Goal: Information Seeking & Learning: Learn about a topic

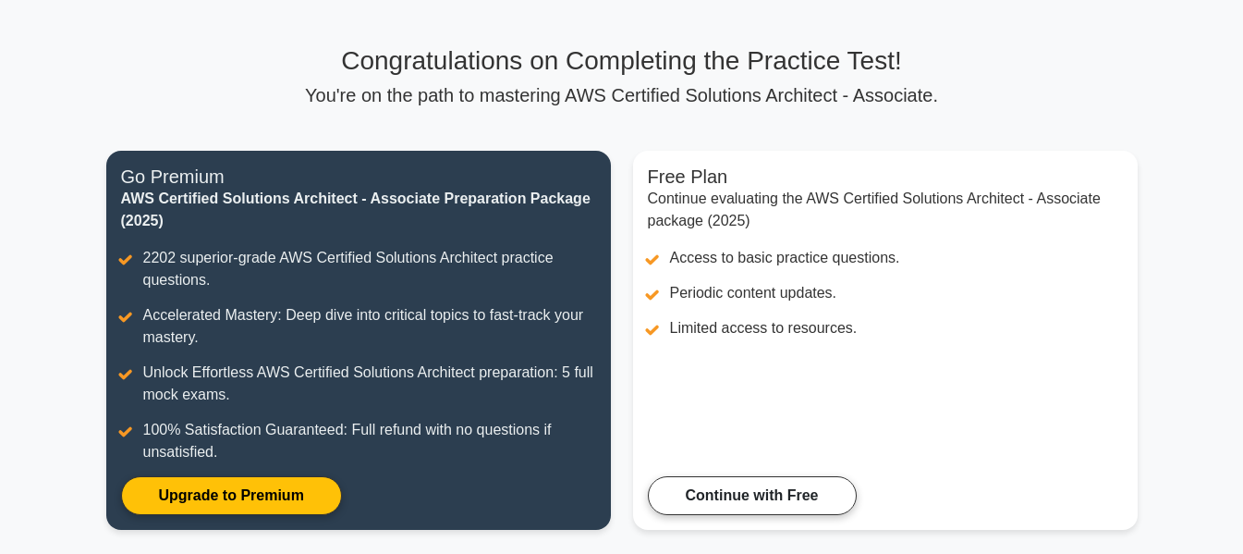
scroll to position [86, 0]
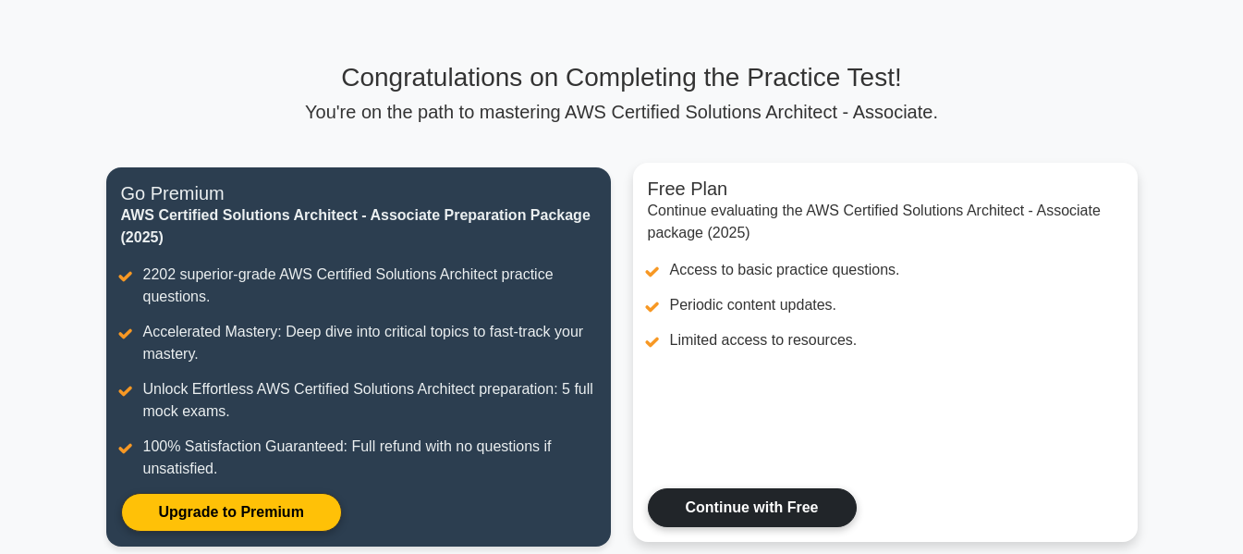
click at [759, 494] on link "Continue with Free" at bounding box center [752, 507] width 209 height 39
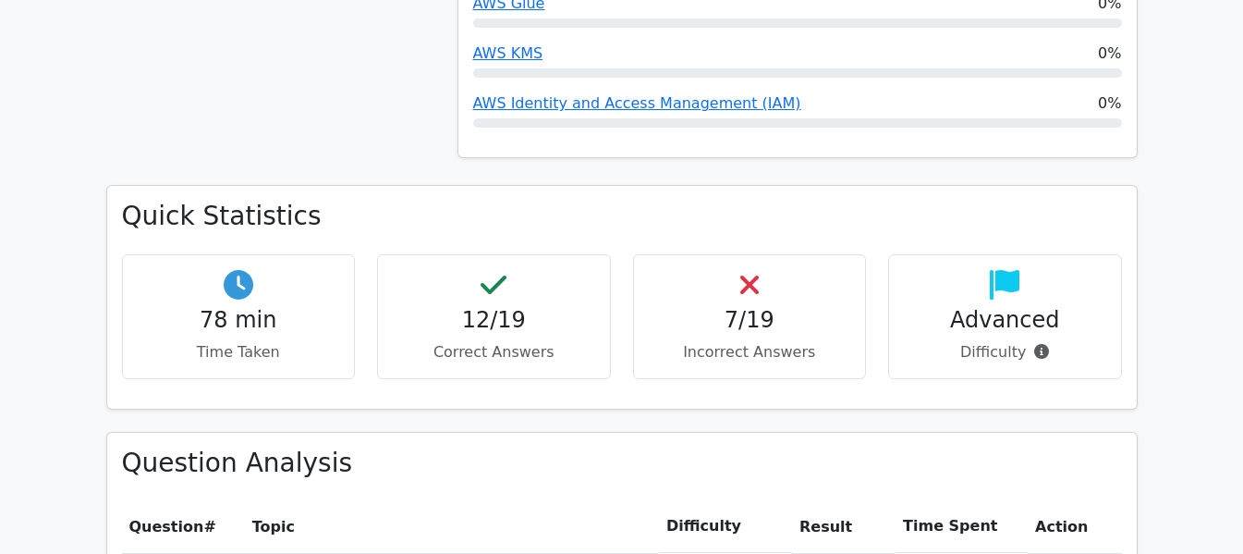
scroll to position [1232, 0]
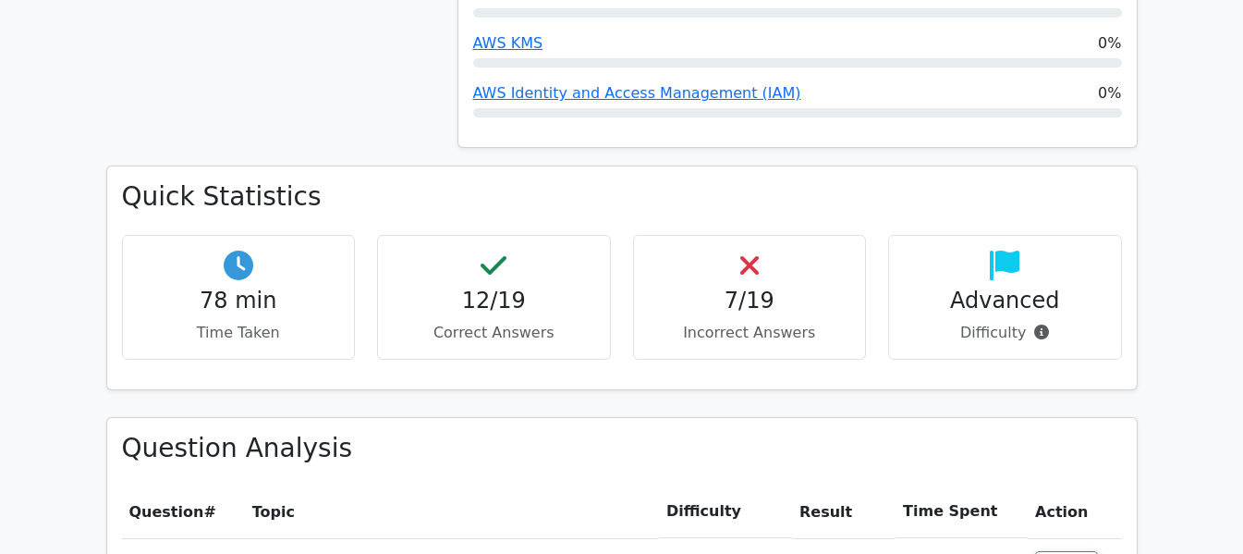
click at [763, 287] on h4 "7/19" at bounding box center [750, 300] width 202 height 27
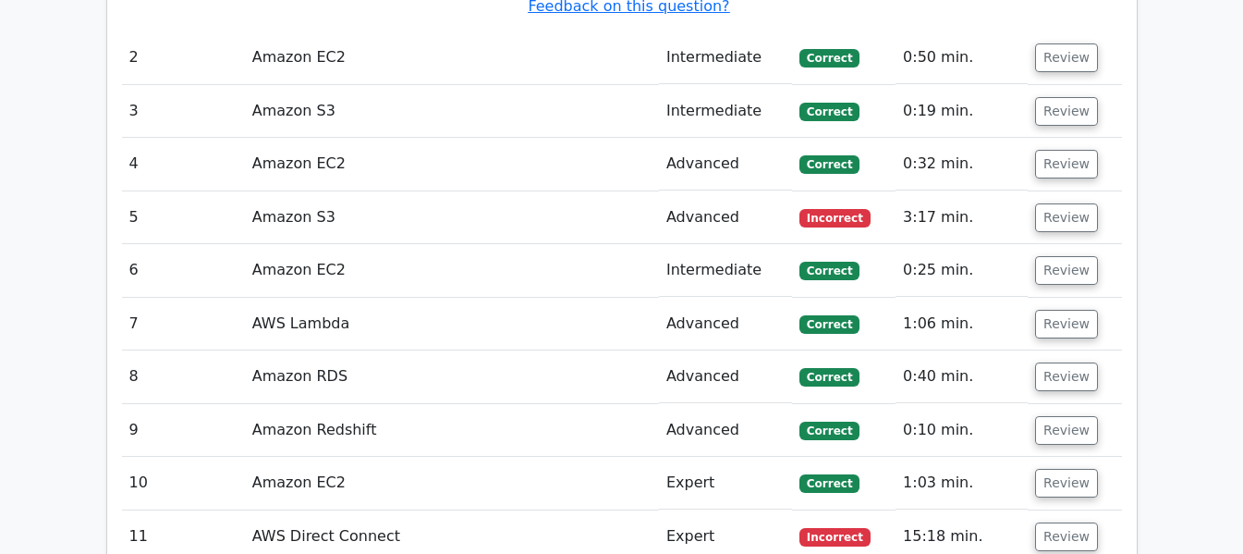
scroll to position [2465, 0]
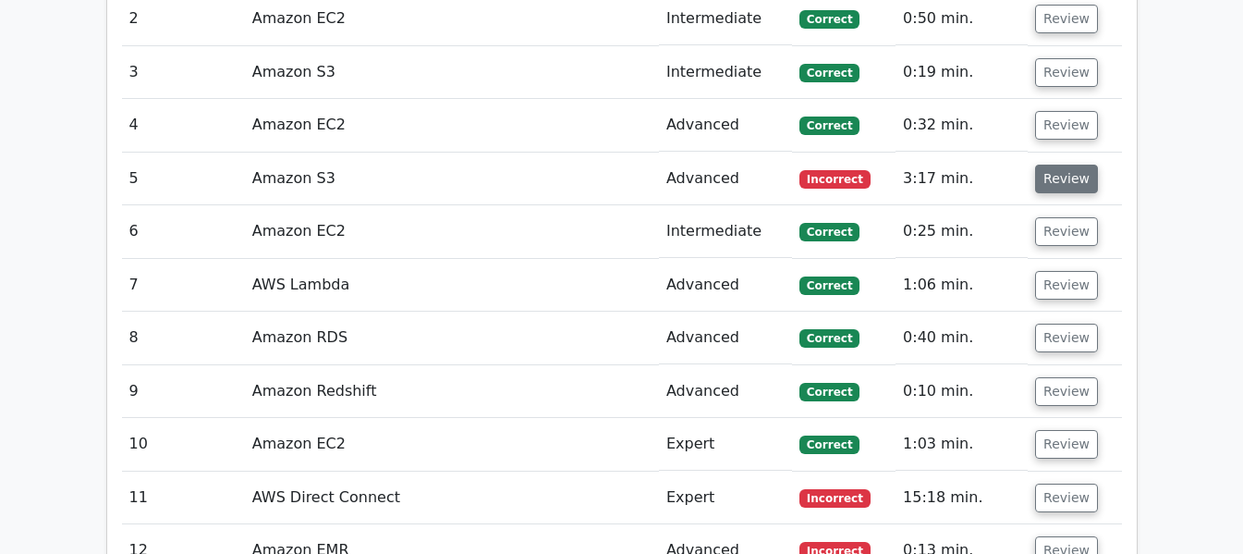
click at [1054, 165] on button "Review" at bounding box center [1066, 179] width 63 height 29
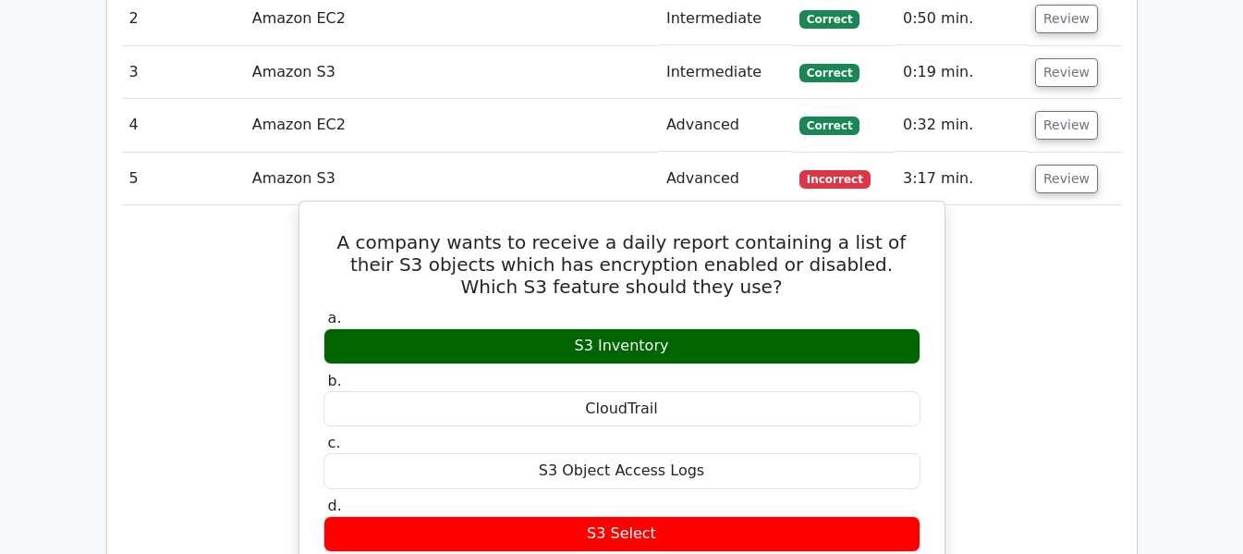
drag, startPoint x: 660, startPoint y: 418, endPoint x: 588, endPoint y: 419, distance: 72.1
click at [588, 516] on div "S3 Select" at bounding box center [622, 534] width 597 height 36
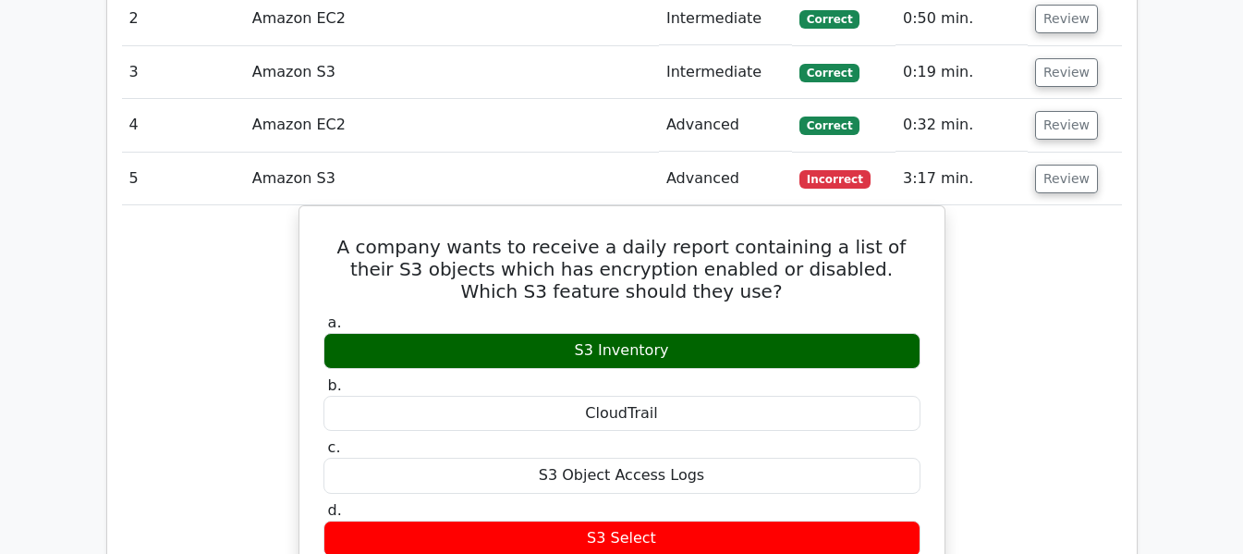
copy div "S3 Select"
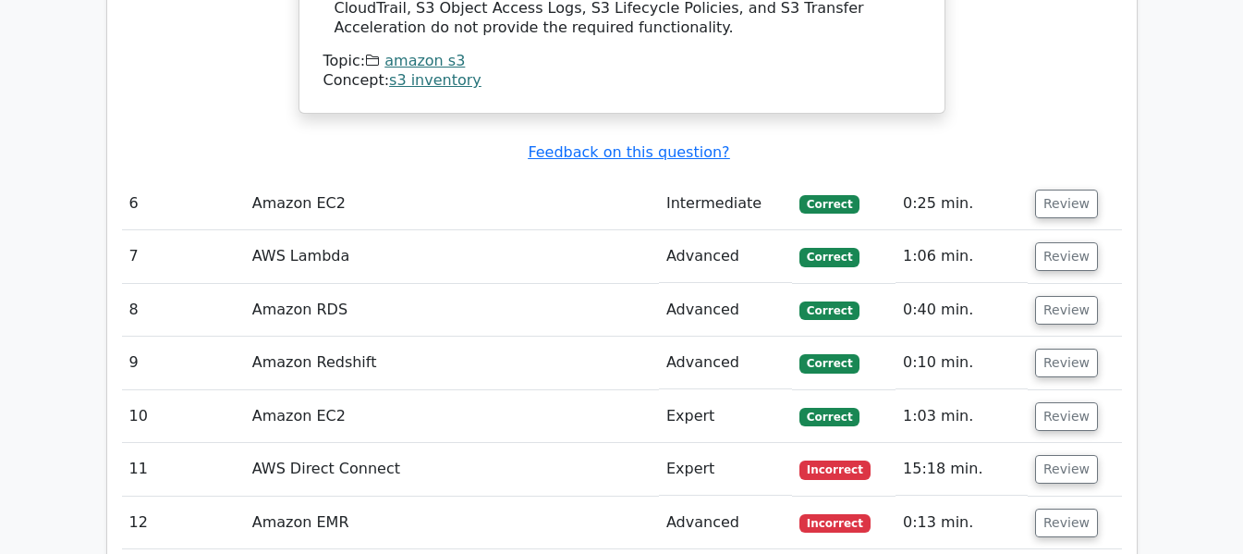
scroll to position [3389, 0]
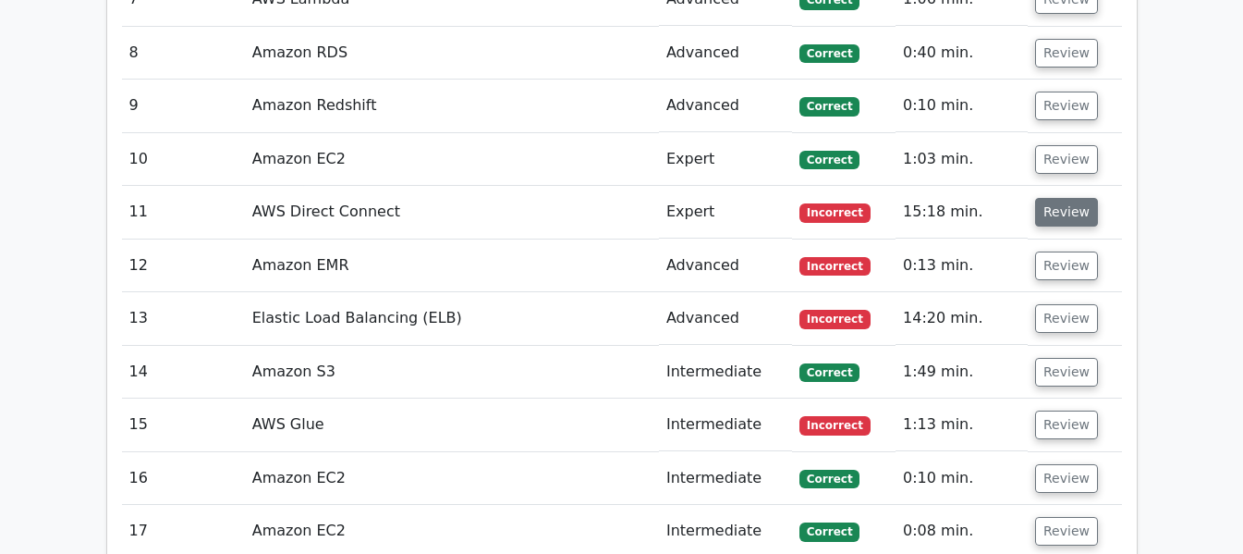
click at [1036, 198] on button "Review" at bounding box center [1066, 212] width 63 height 29
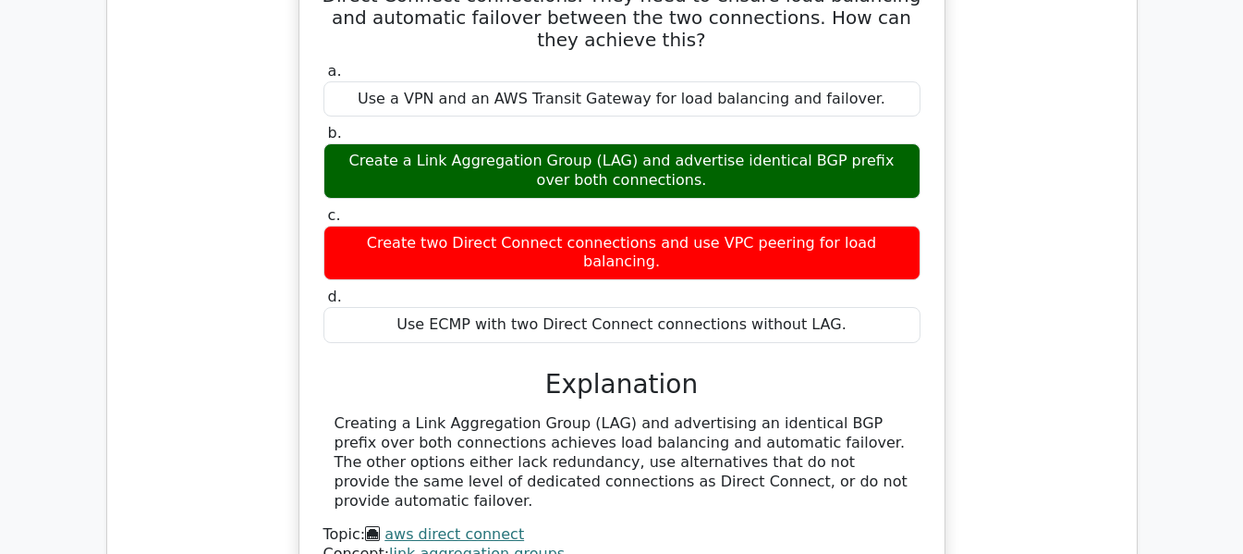
scroll to position [4005, 0]
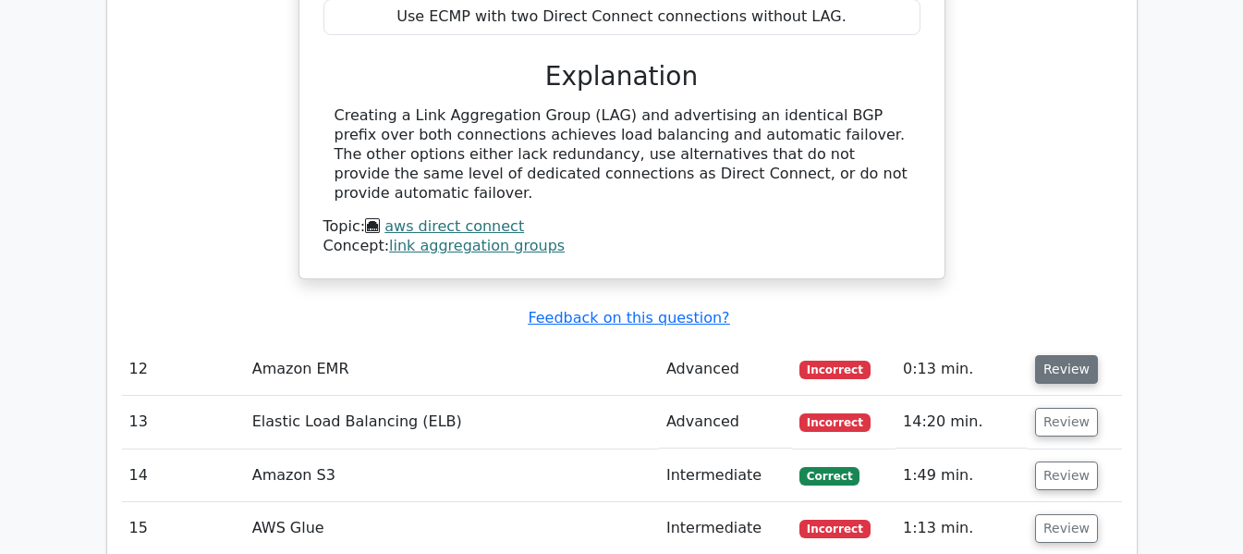
click at [1062, 355] on button "Review" at bounding box center [1066, 369] width 63 height 29
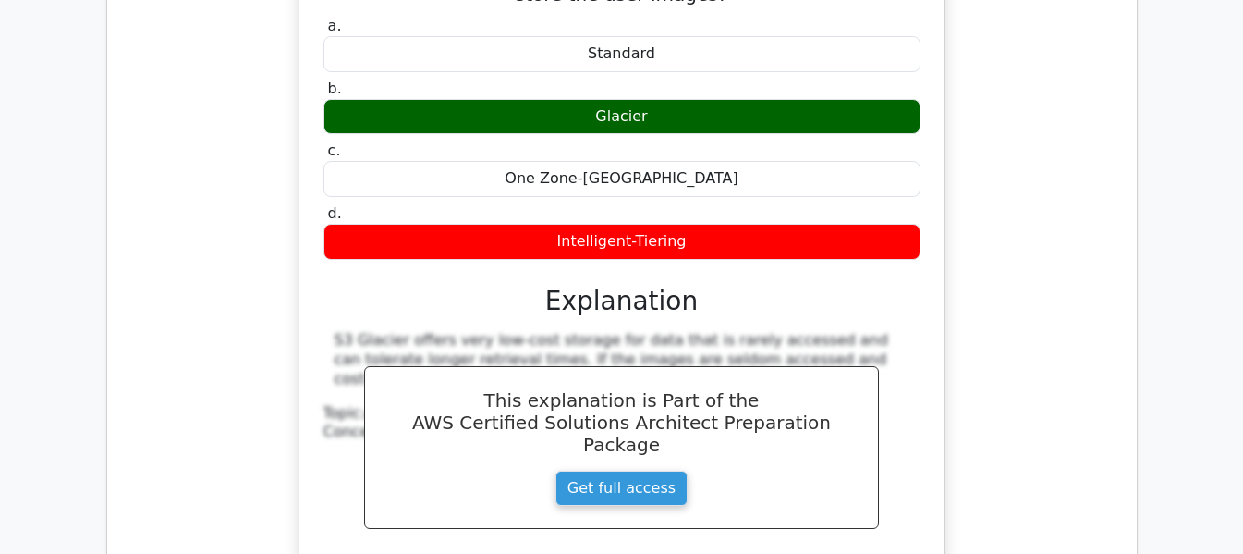
scroll to position [4622, 0]
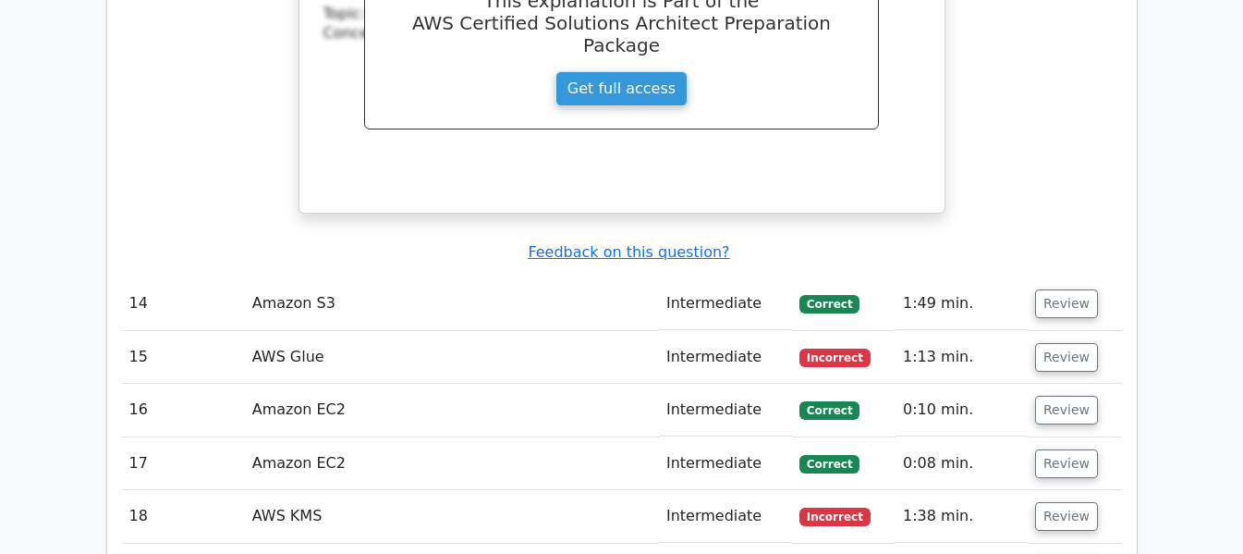
scroll to position [5854, 0]
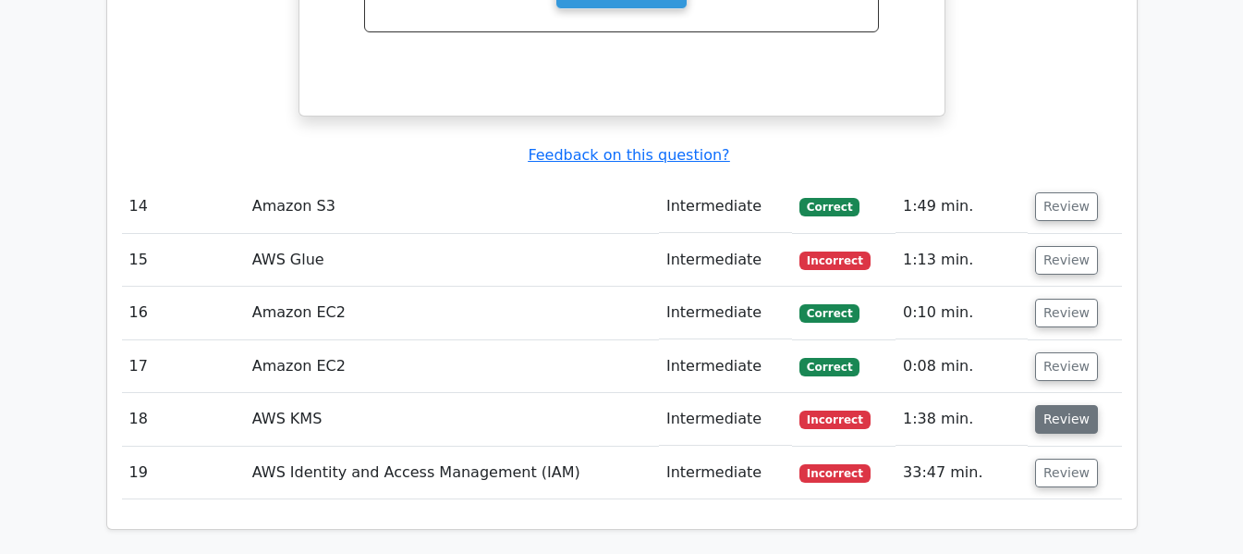
click at [1050, 405] on button "Review" at bounding box center [1066, 419] width 63 height 29
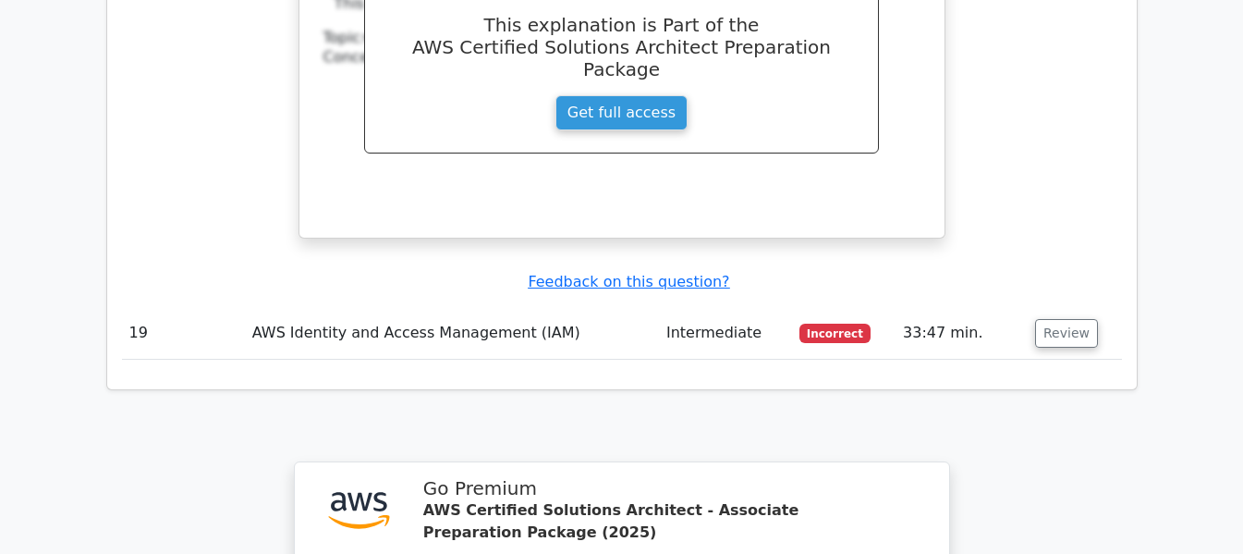
scroll to position [6778, 0]
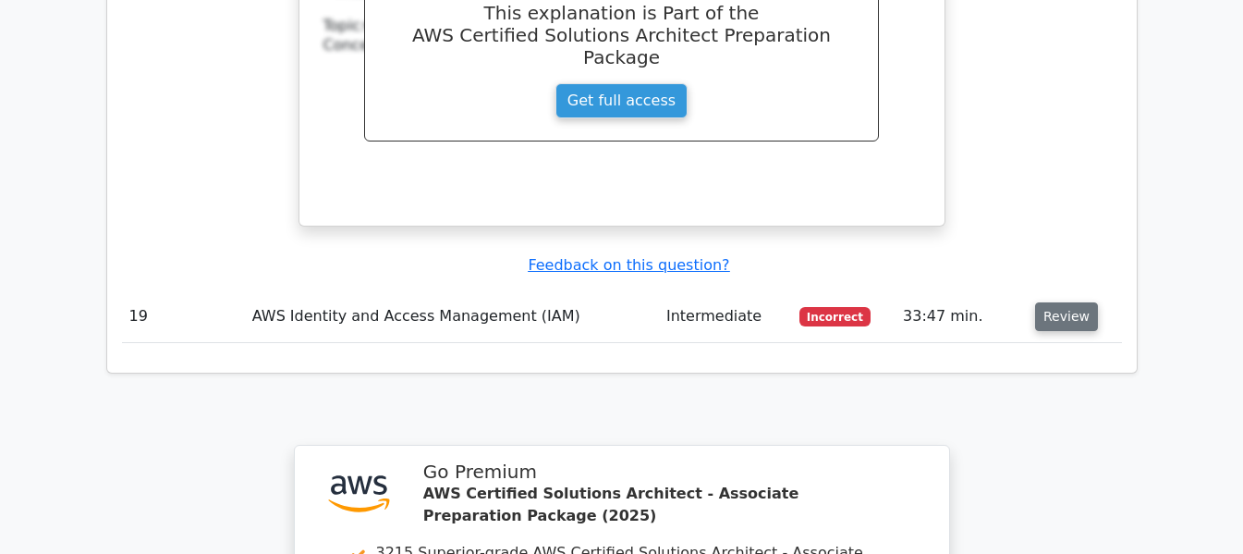
click at [1059, 302] on button "Review" at bounding box center [1066, 316] width 63 height 29
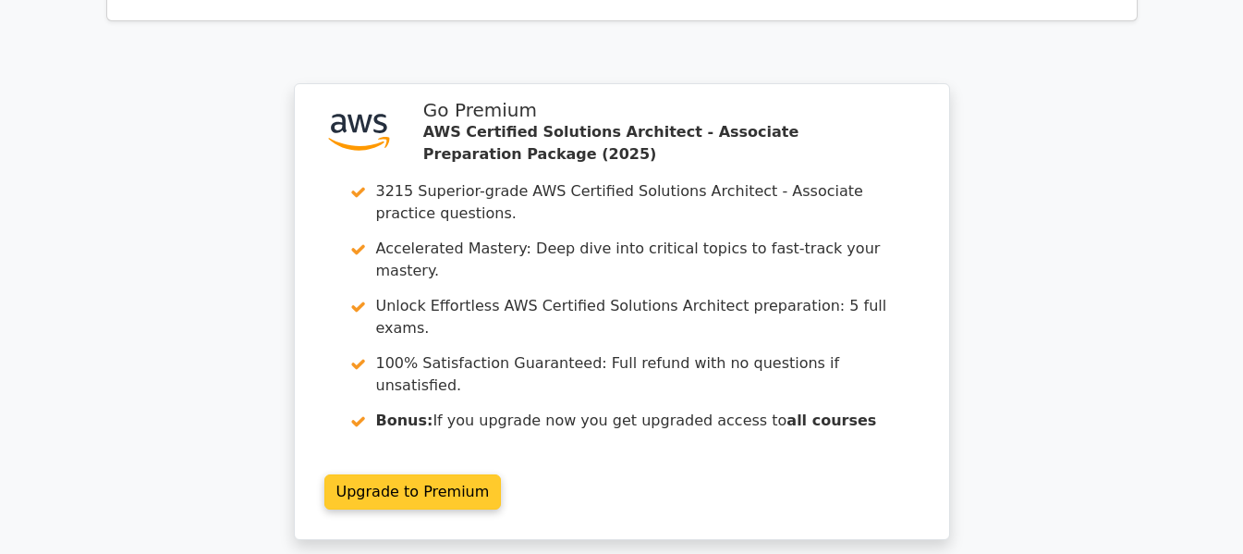
scroll to position [8136, 0]
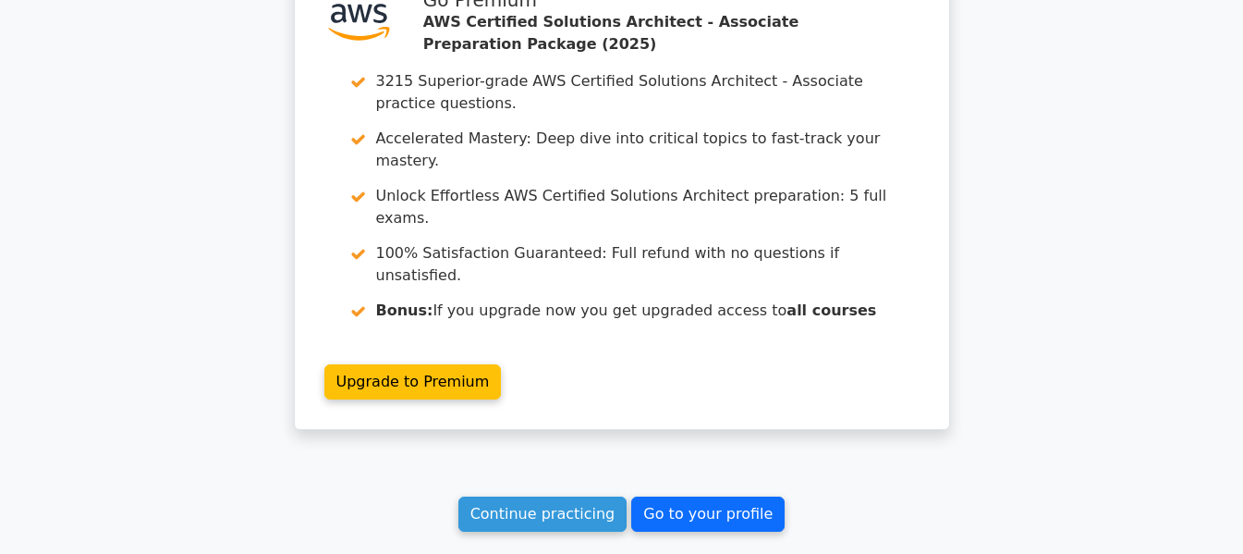
click at [693, 496] on link "Go to your profile" at bounding box center [707, 513] width 153 height 35
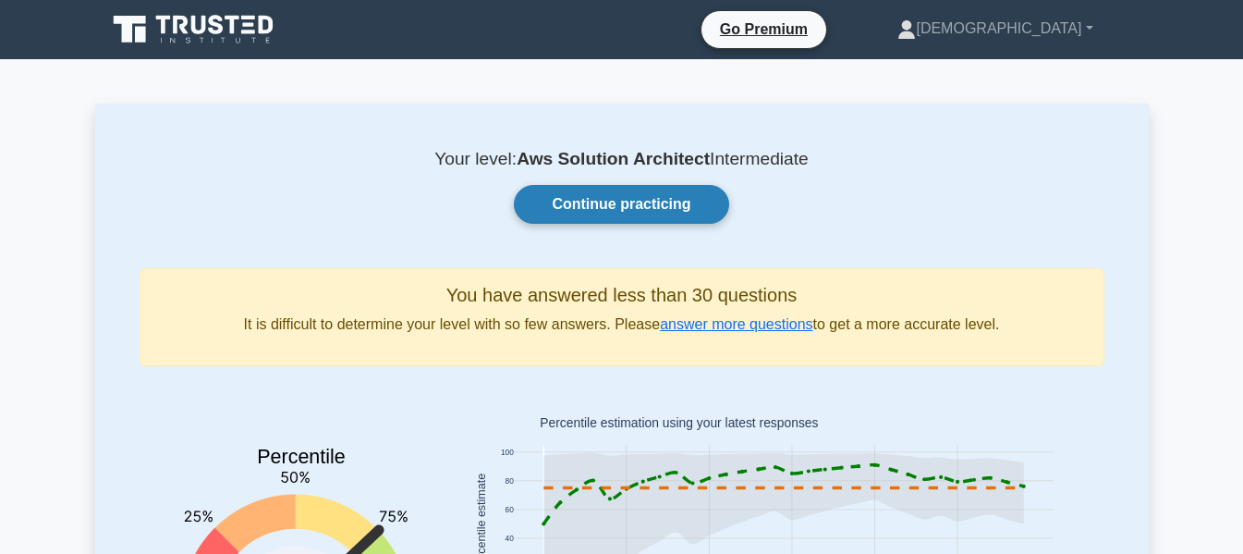
click at [642, 202] on link "Continue practicing" at bounding box center [621, 204] width 214 height 39
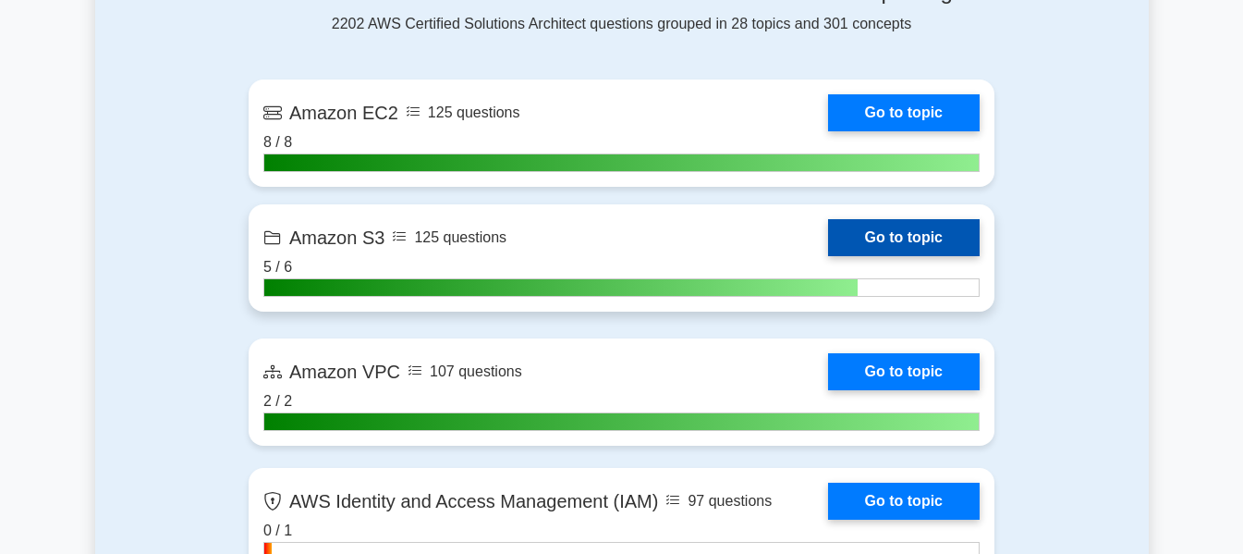
scroll to position [1232, 0]
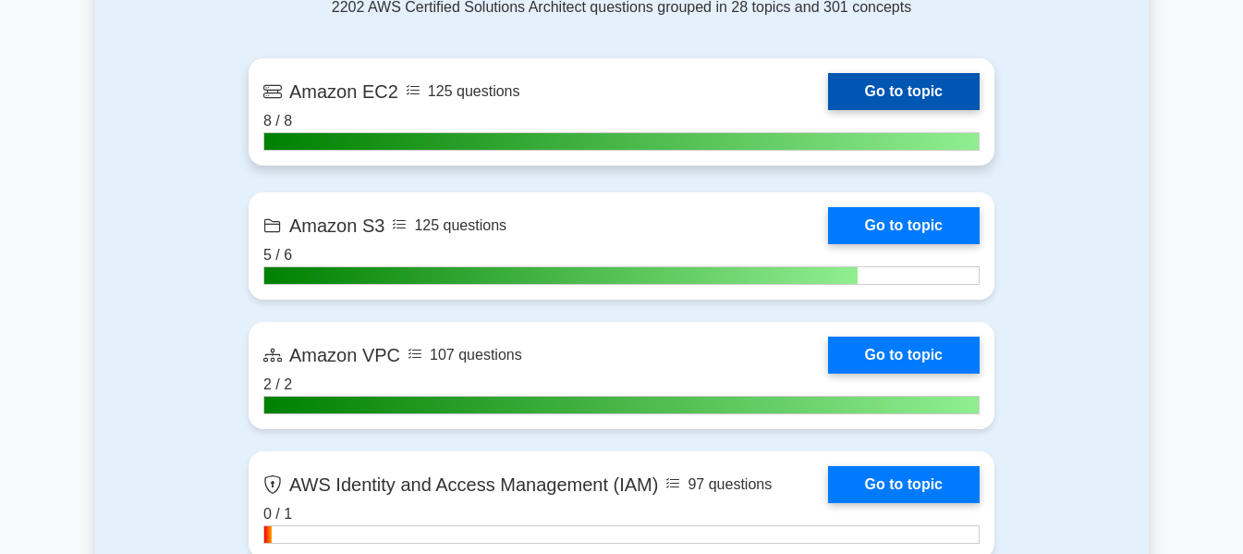
click at [910, 92] on link "Go to topic" at bounding box center [904, 91] width 152 height 37
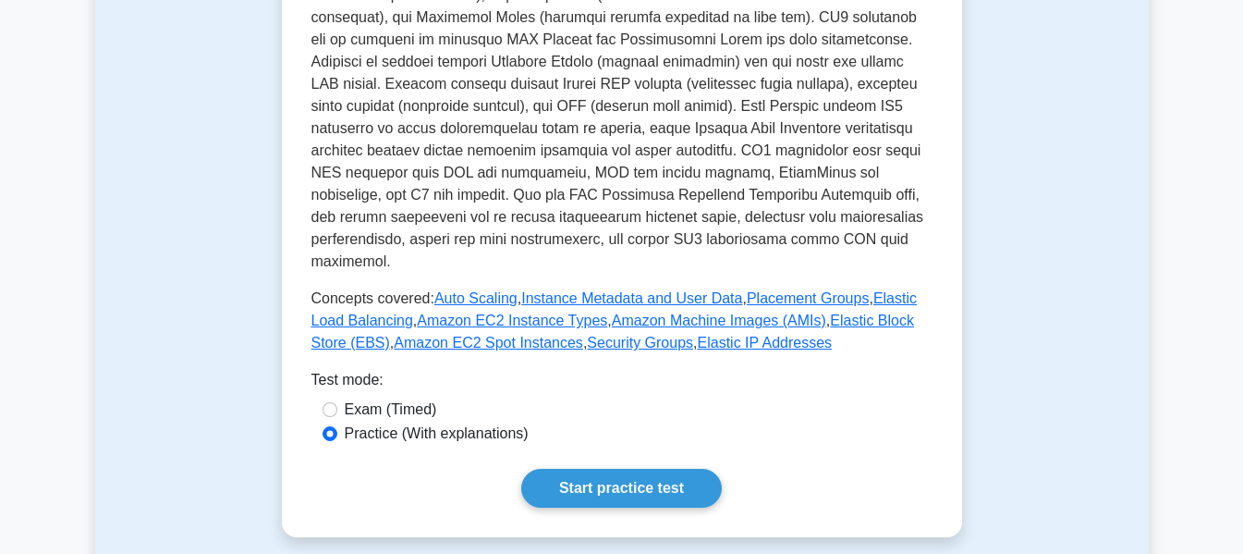
scroll to position [617, 0]
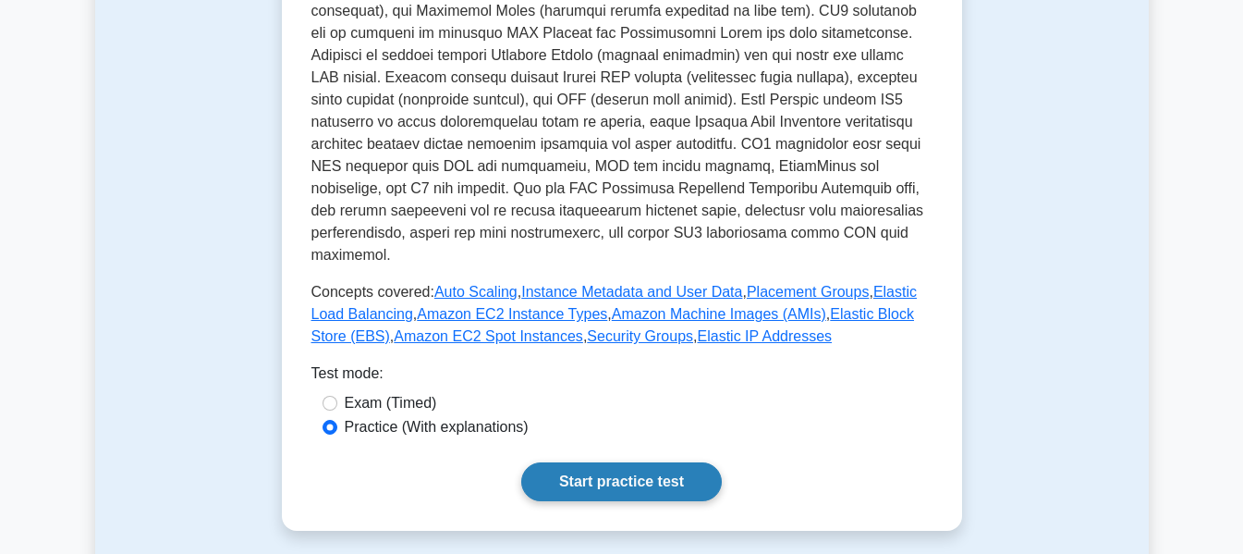
click at [624, 462] on link "Start practice test" at bounding box center [621, 481] width 201 height 39
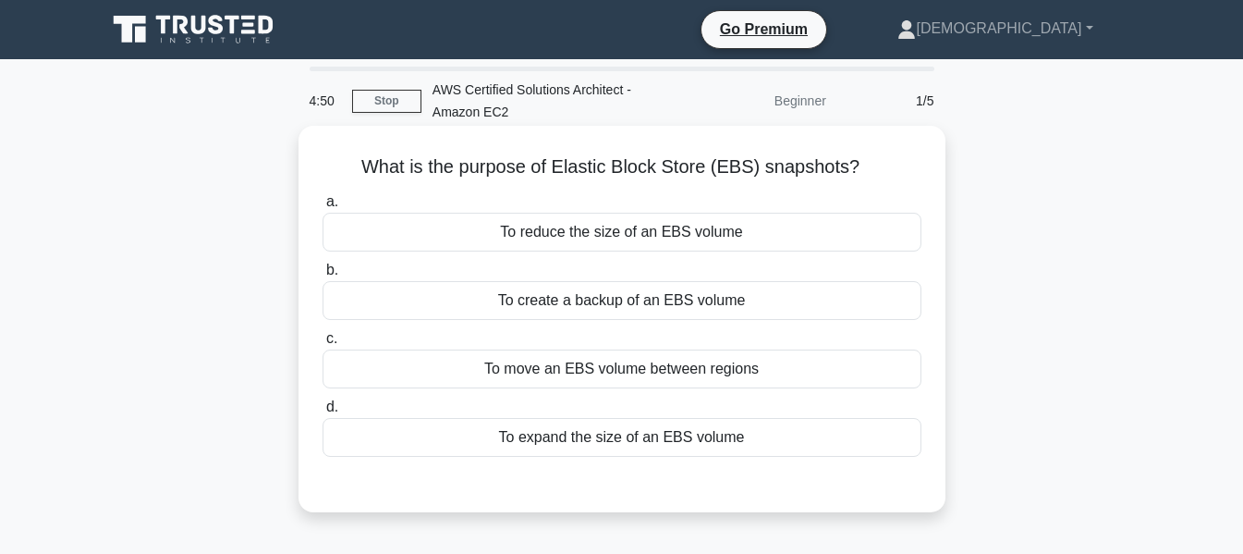
click at [702, 299] on div "To create a backup of an EBS volume" at bounding box center [622, 300] width 599 height 39
click at [323, 276] on input "b. To create a backup of an EBS volume" at bounding box center [323, 270] width 0 height 12
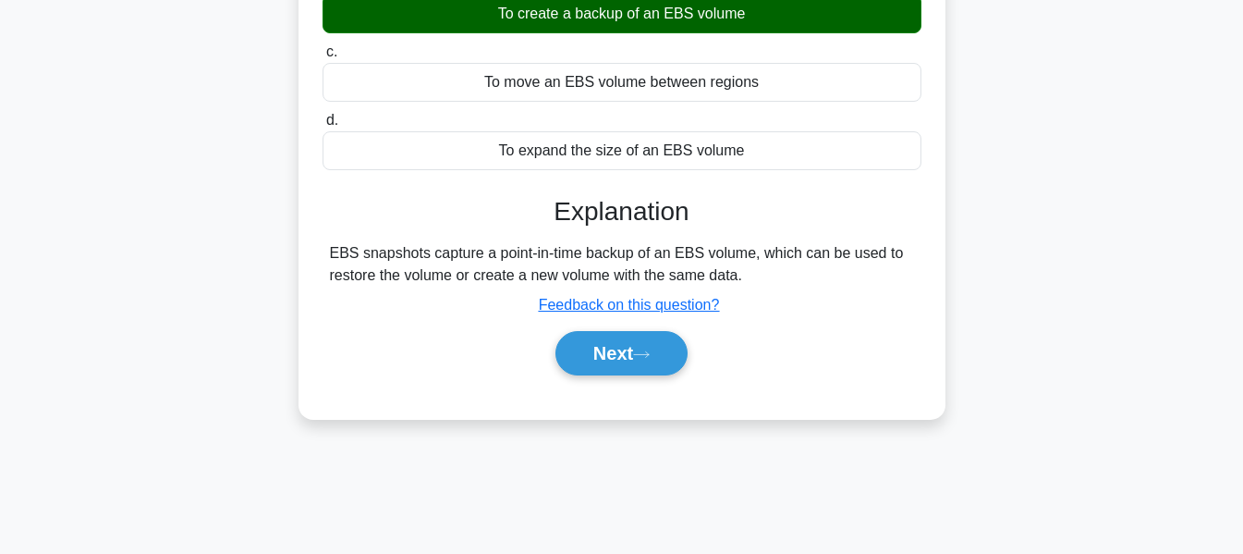
scroll to position [308, 0]
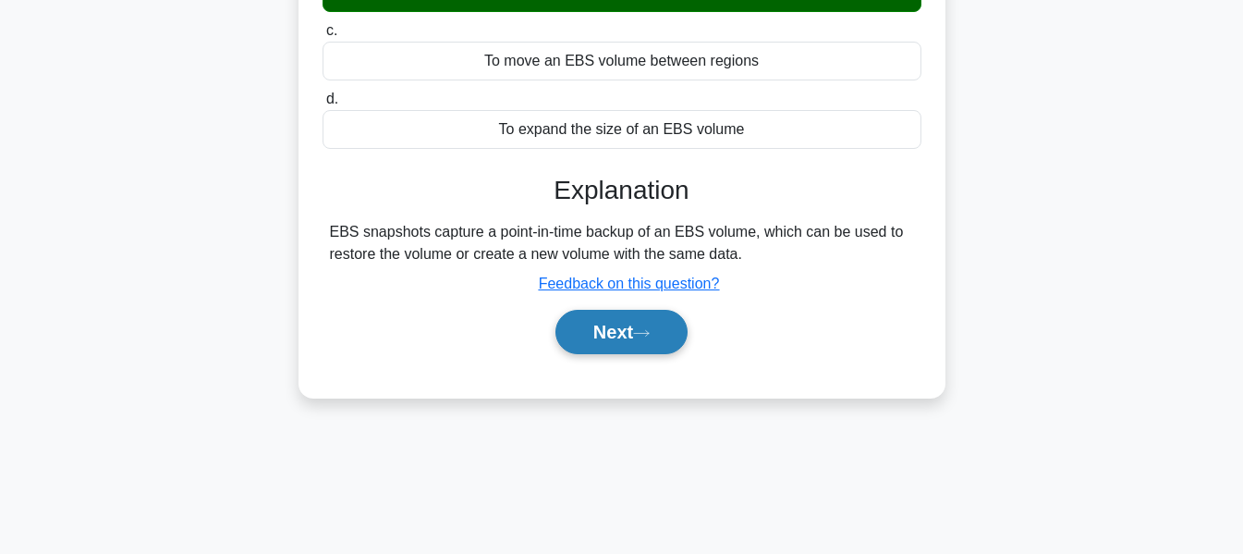
click at [629, 333] on button "Next" at bounding box center [622, 332] width 132 height 44
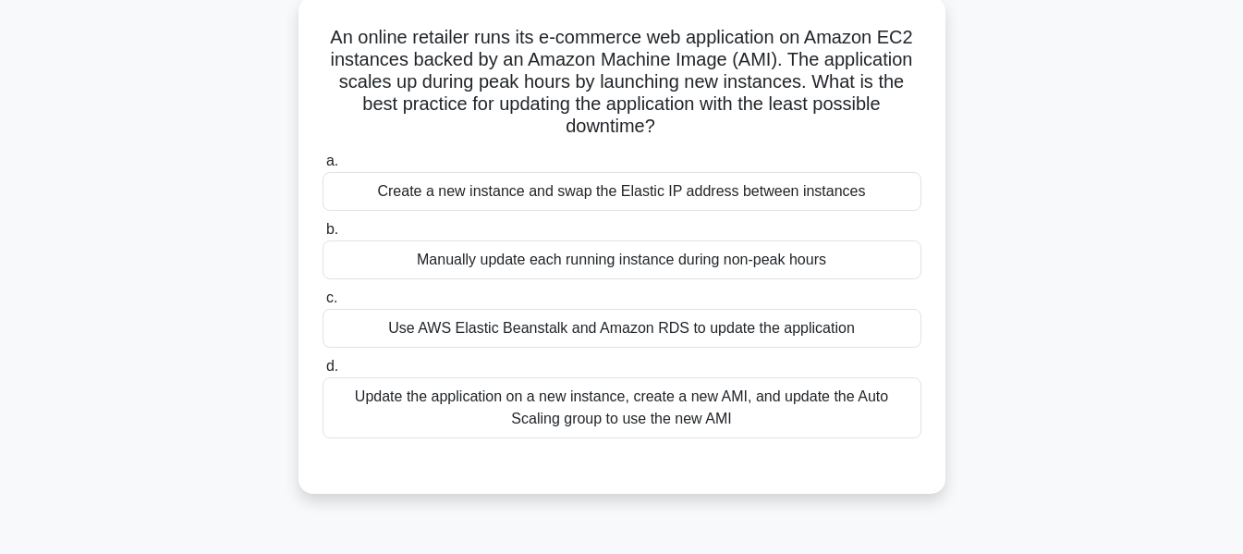
scroll to position [146, 0]
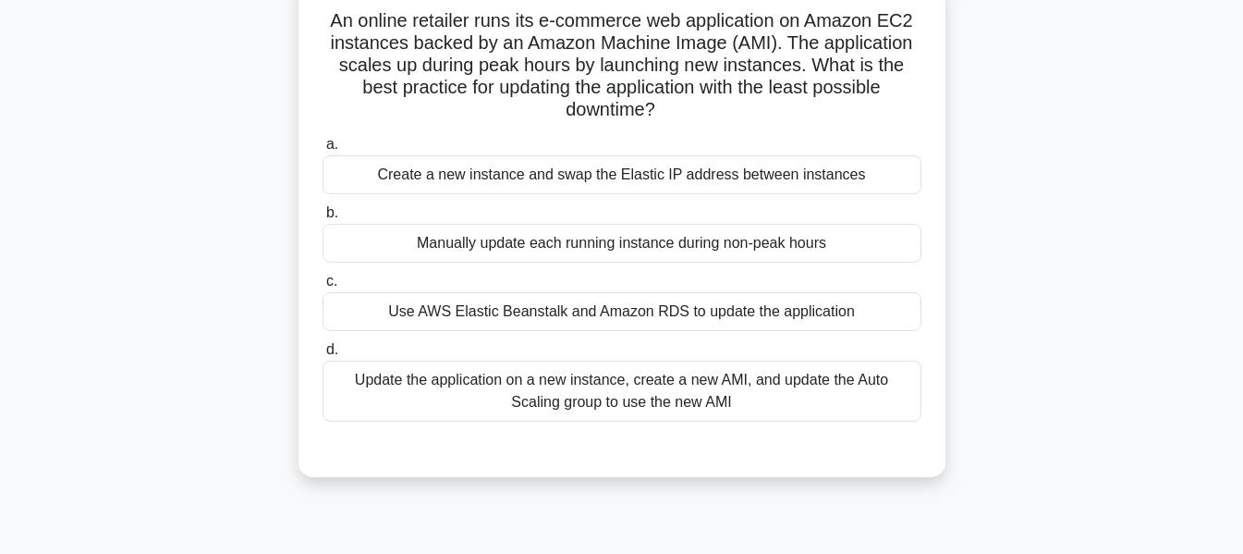
click at [788, 385] on div "Update the application on a new instance, create a new AMI, and update the Auto…" at bounding box center [622, 390] width 599 height 61
click at [323, 356] on input "d. Update the application on a new instance, create a new AMI, and update the A…" at bounding box center [323, 350] width 0 height 12
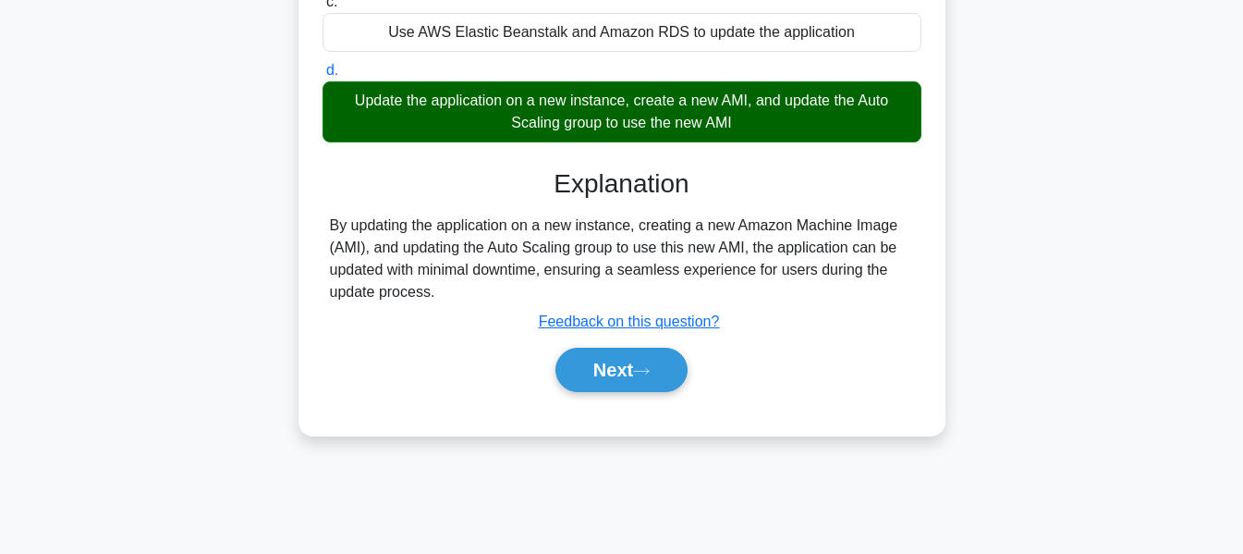
scroll to position [445, 0]
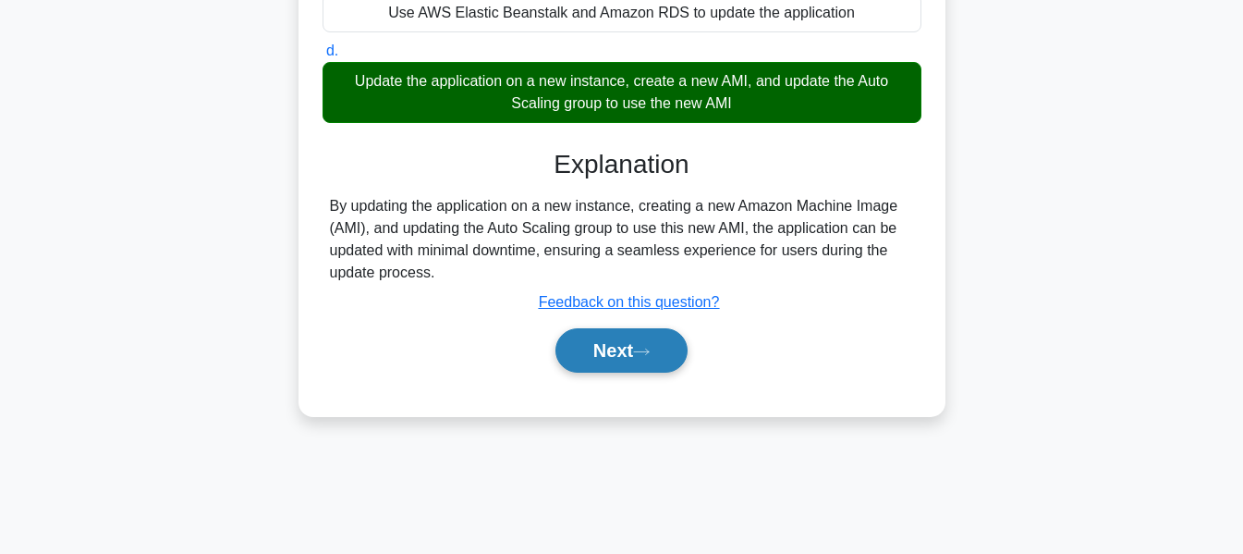
click at [612, 372] on button "Next" at bounding box center [622, 350] width 132 height 44
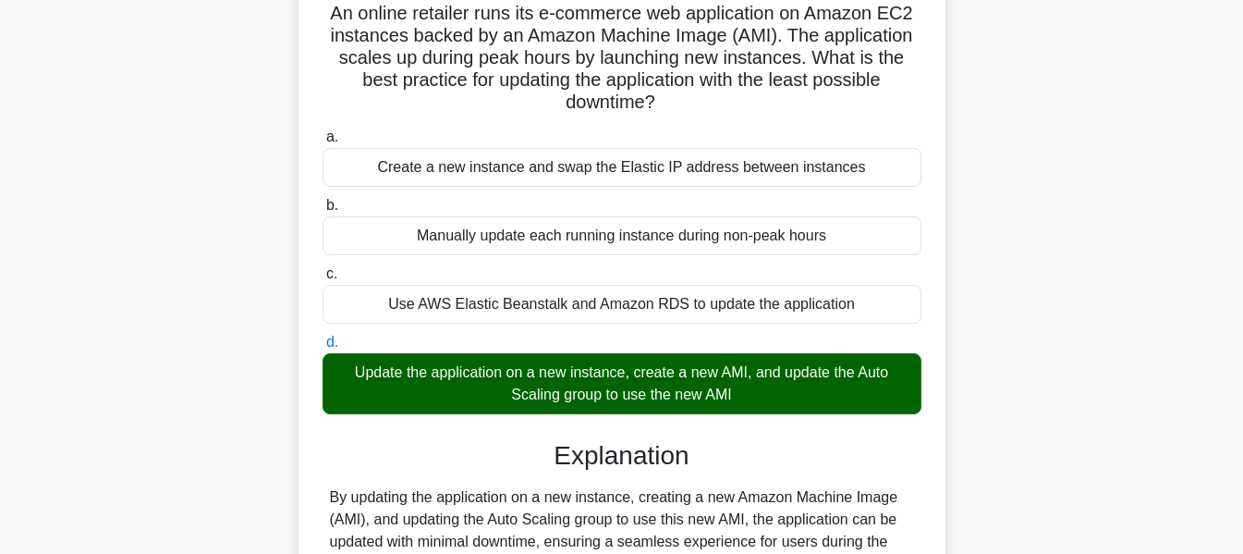
scroll to position [137, 0]
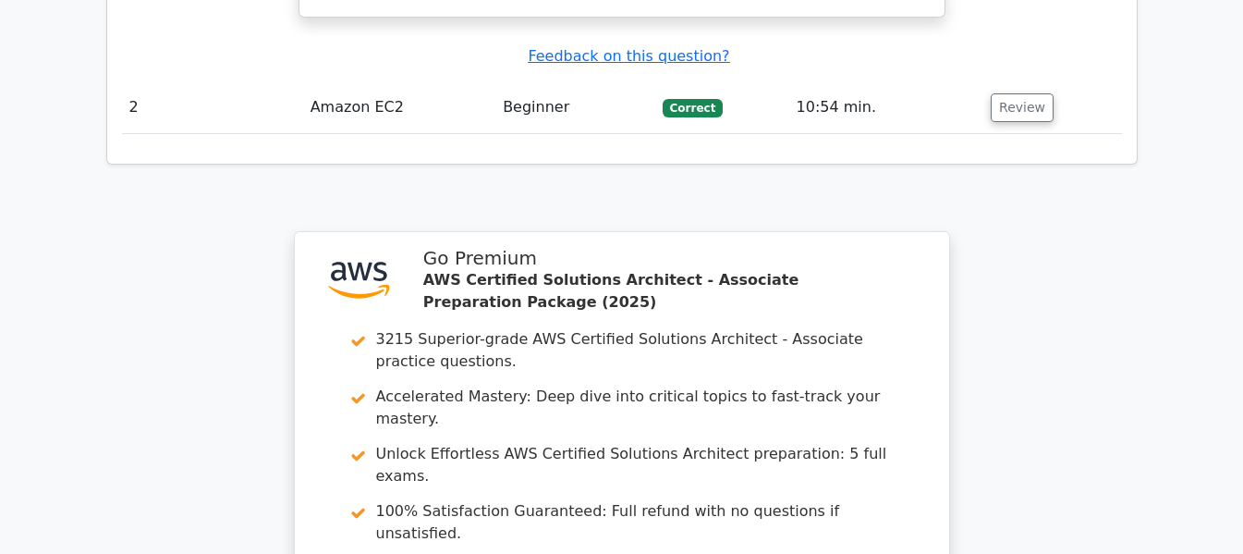
scroll to position [2317, 0]
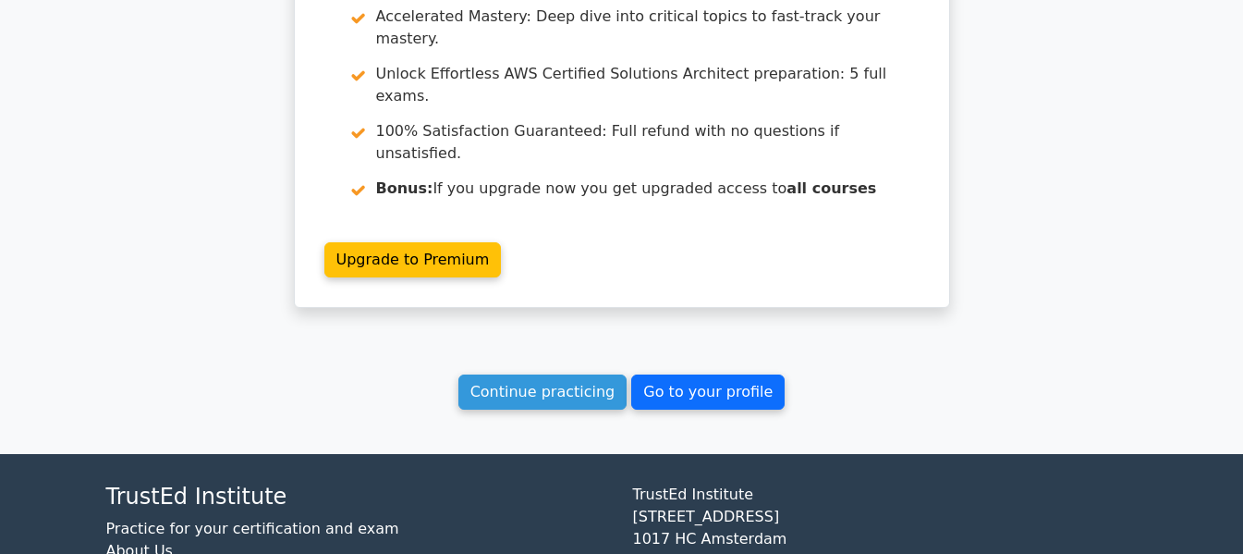
click at [690, 374] on link "Go to your profile" at bounding box center [707, 391] width 153 height 35
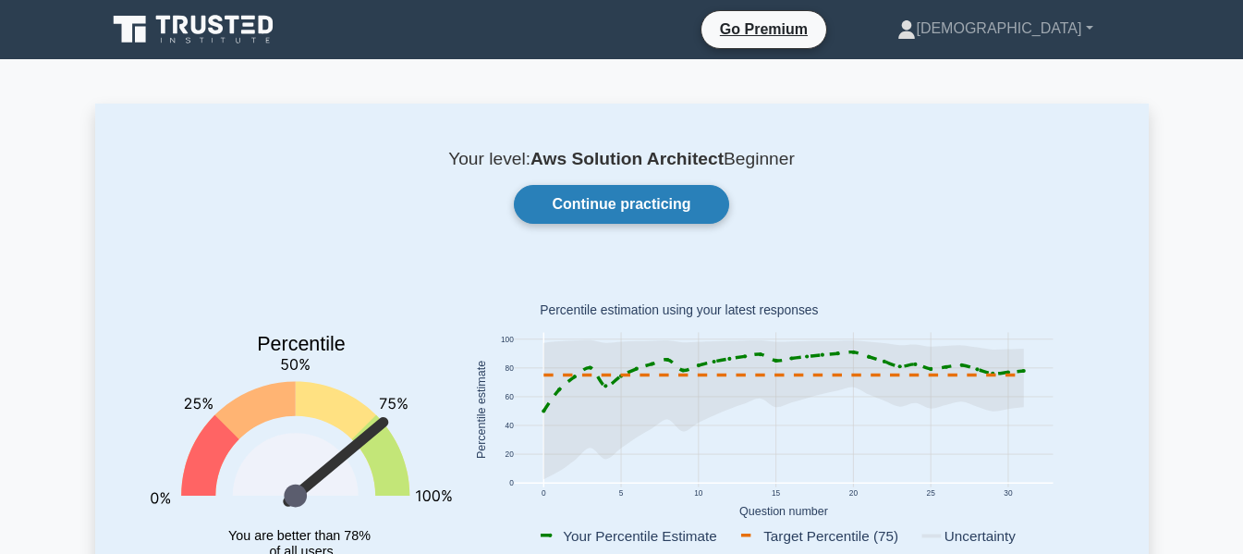
click at [638, 207] on link "Continue practicing" at bounding box center [621, 204] width 214 height 39
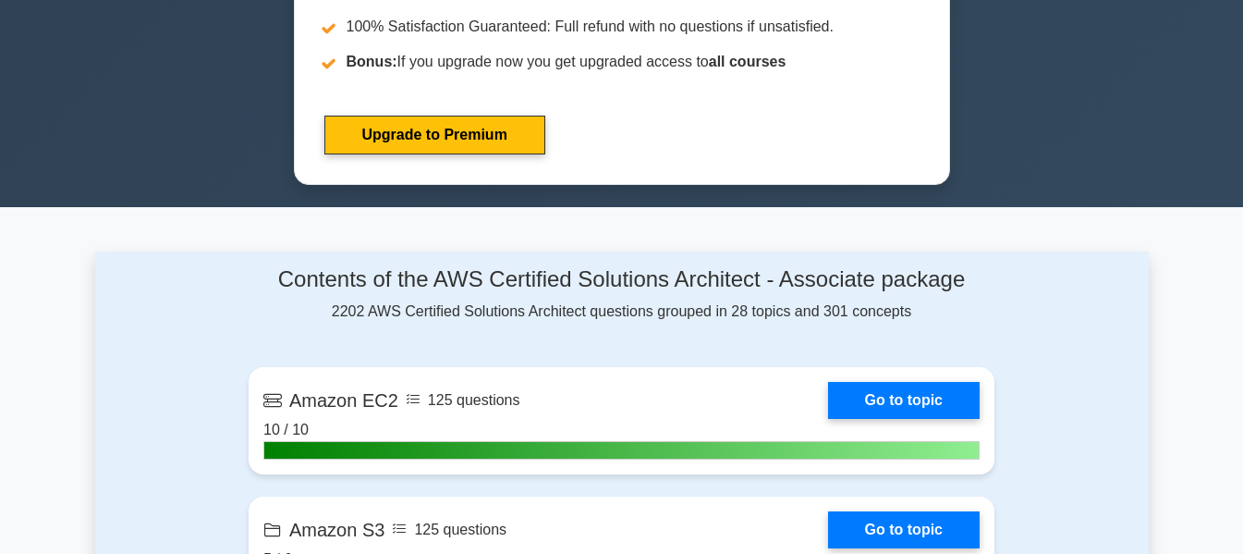
scroll to position [924, 0]
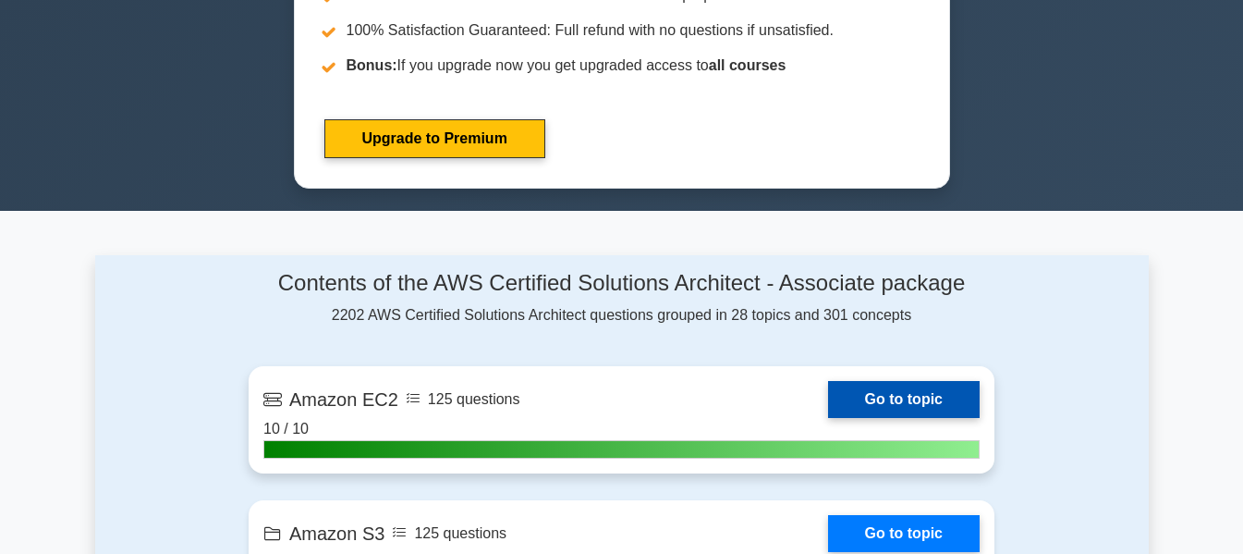
click at [922, 397] on link "Go to topic" at bounding box center [904, 399] width 152 height 37
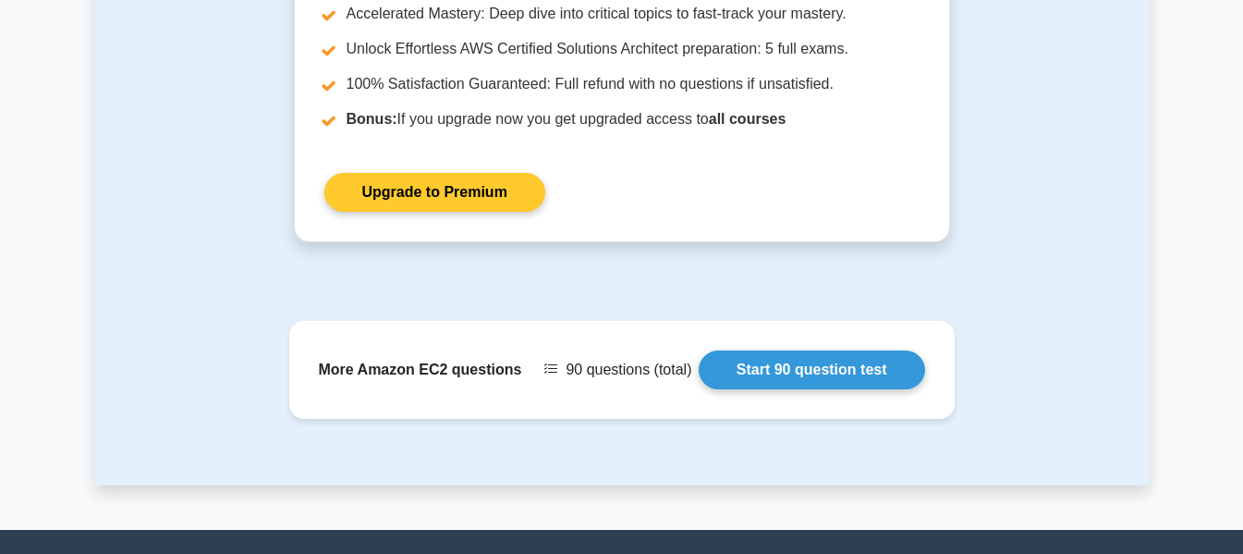
scroll to position [2156, 0]
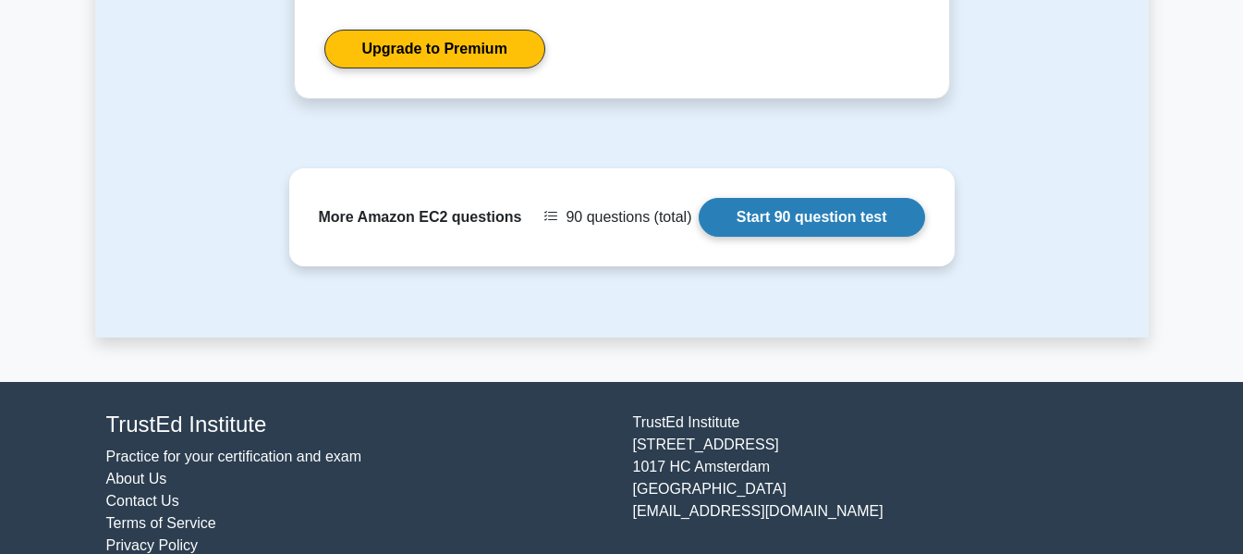
click at [794, 198] on link "Start 90 question test" at bounding box center [812, 217] width 226 height 39
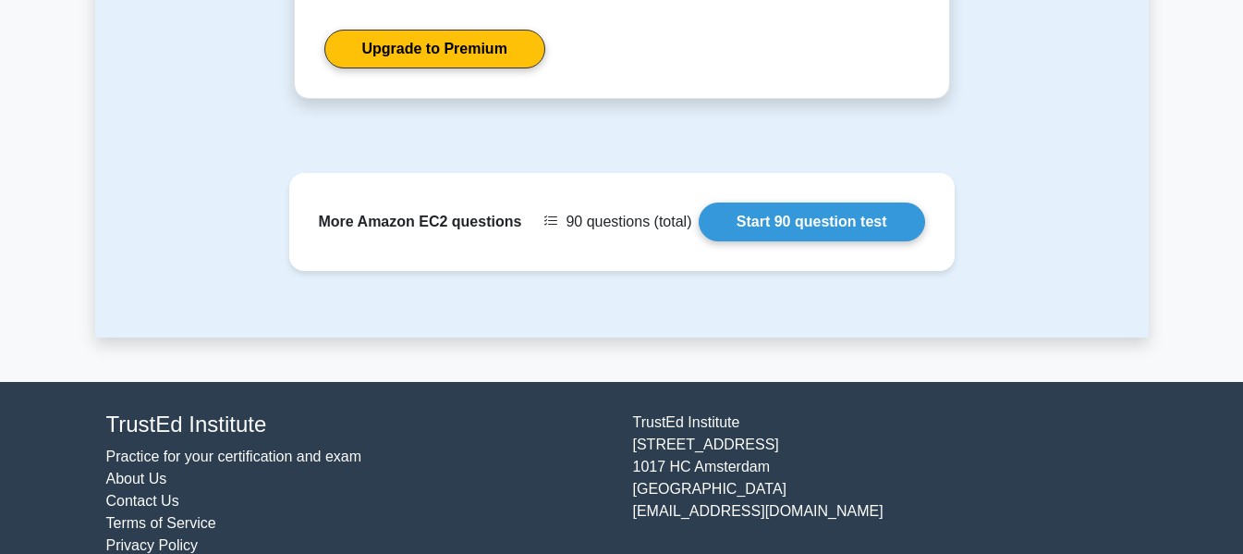
drag, startPoint x: 705, startPoint y: 169, endPoint x: 712, endPoint y: 144, distance: 25.8
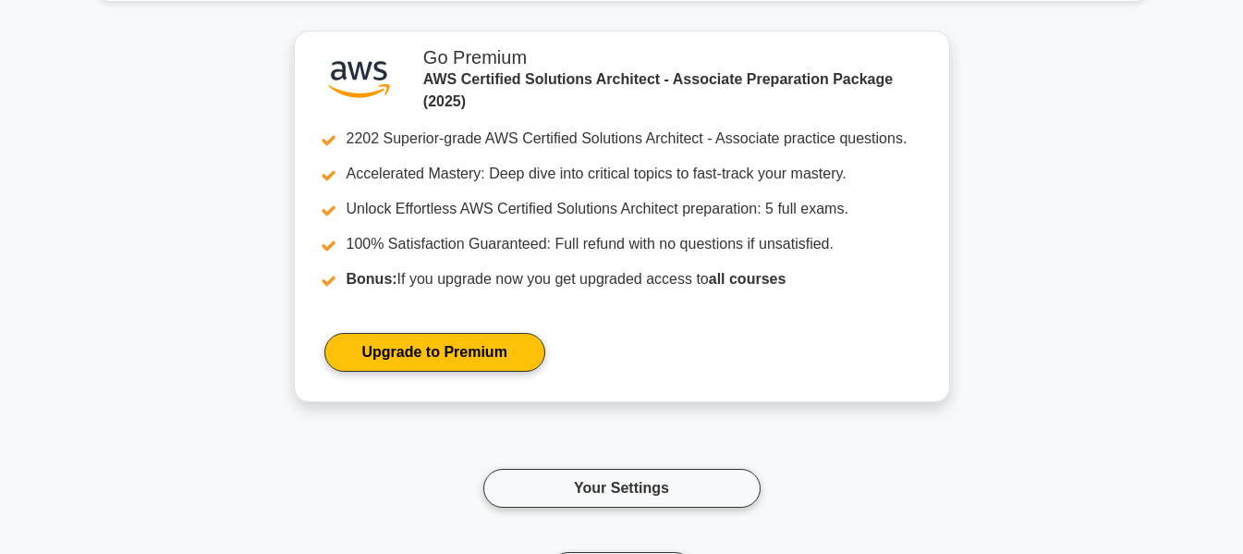
scroll to position [1455, 0]
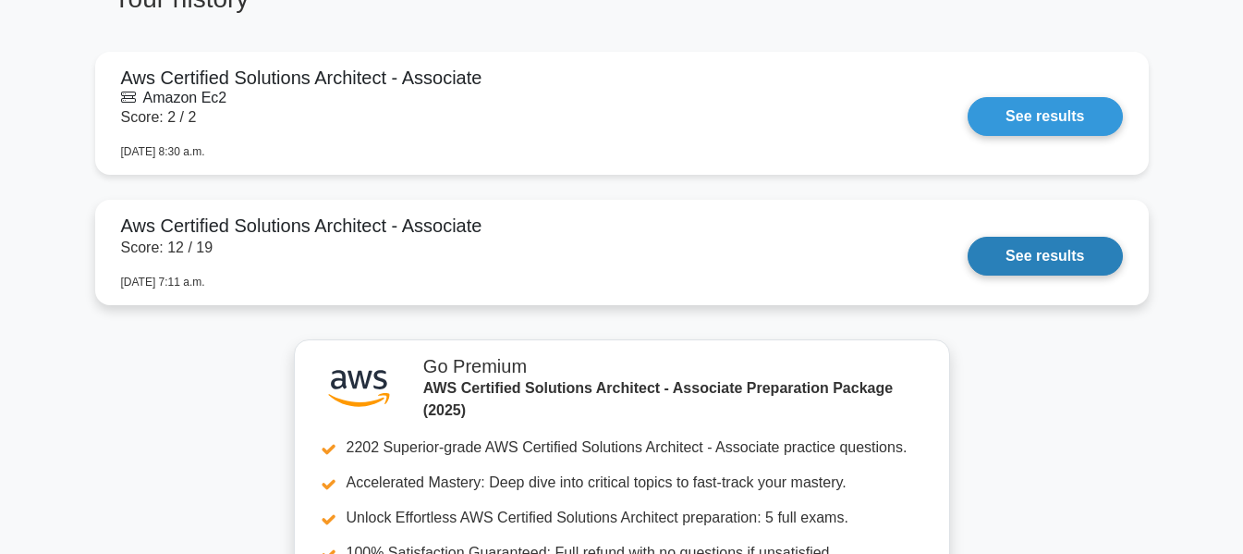
click at [1043, 265] on link "See results" at bounding box center [1045, 256] width 154 height 39
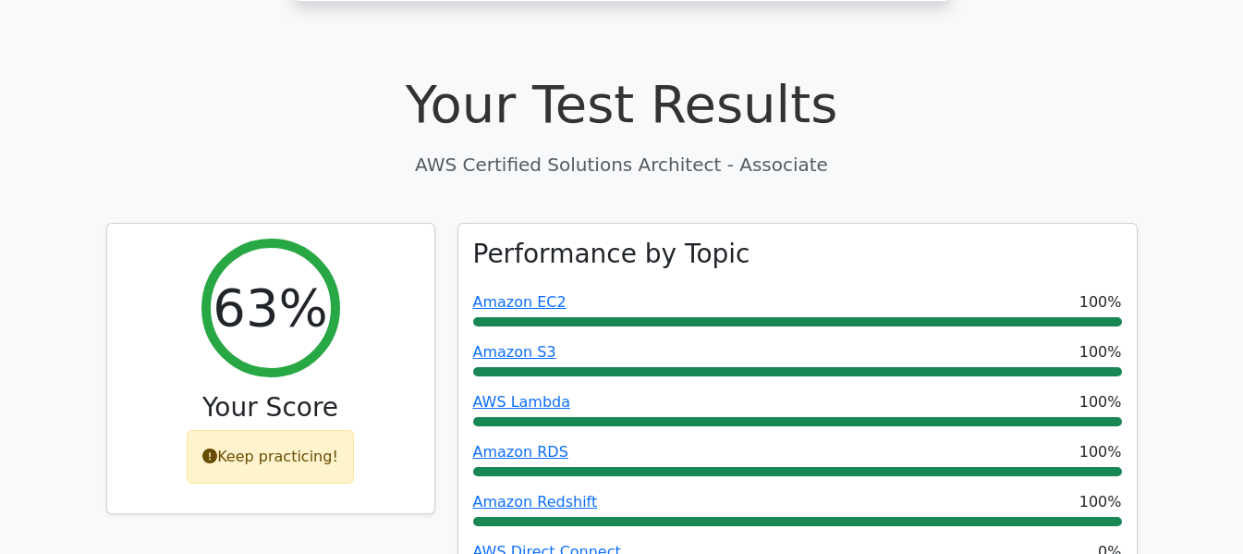
scroll to position [617, 0]
